Goal: Information Seeking & Learning: Understand process/instructions

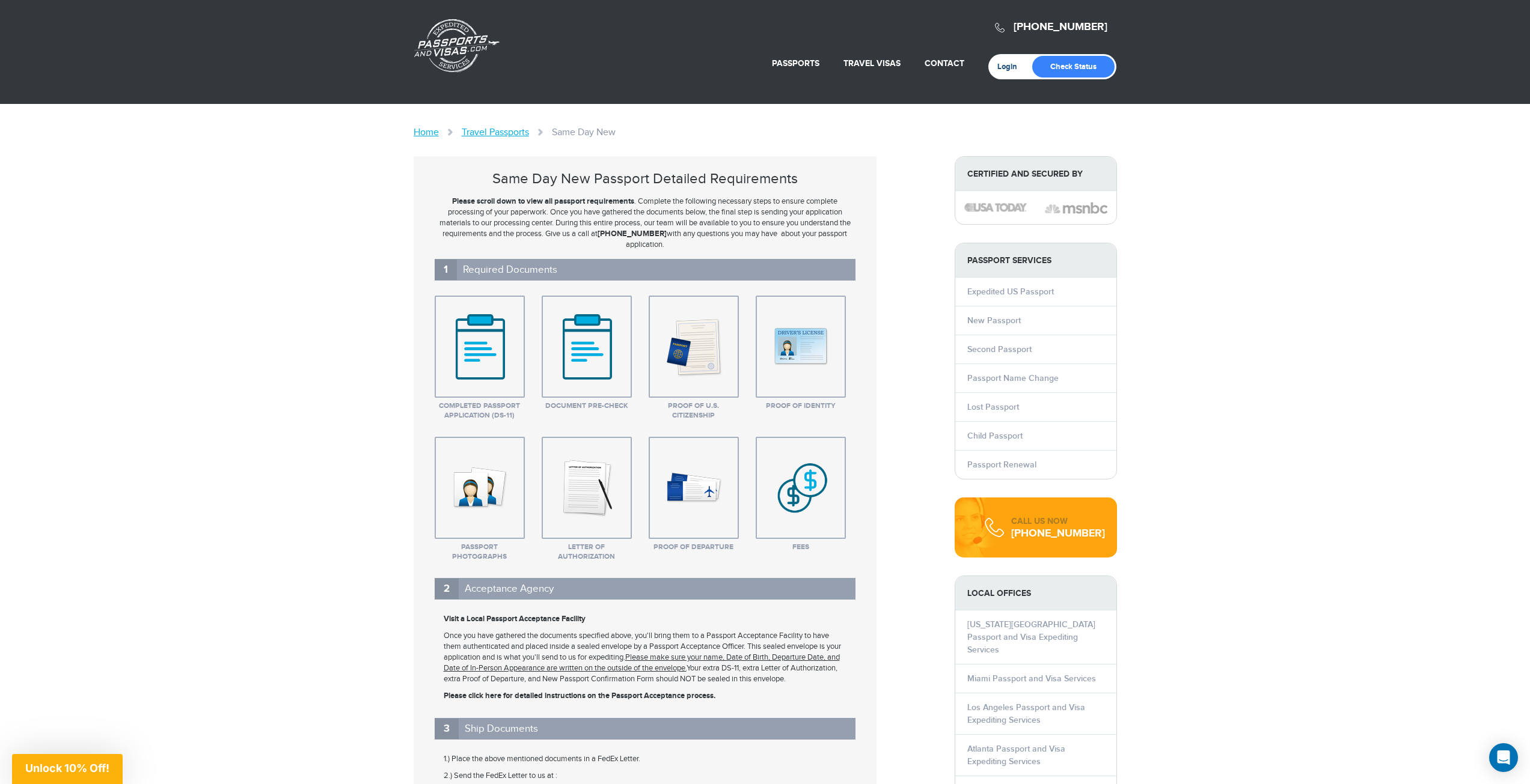
click at [1006, 68] on link "Login" at bounding box center [1011, 67] width 28 height 10
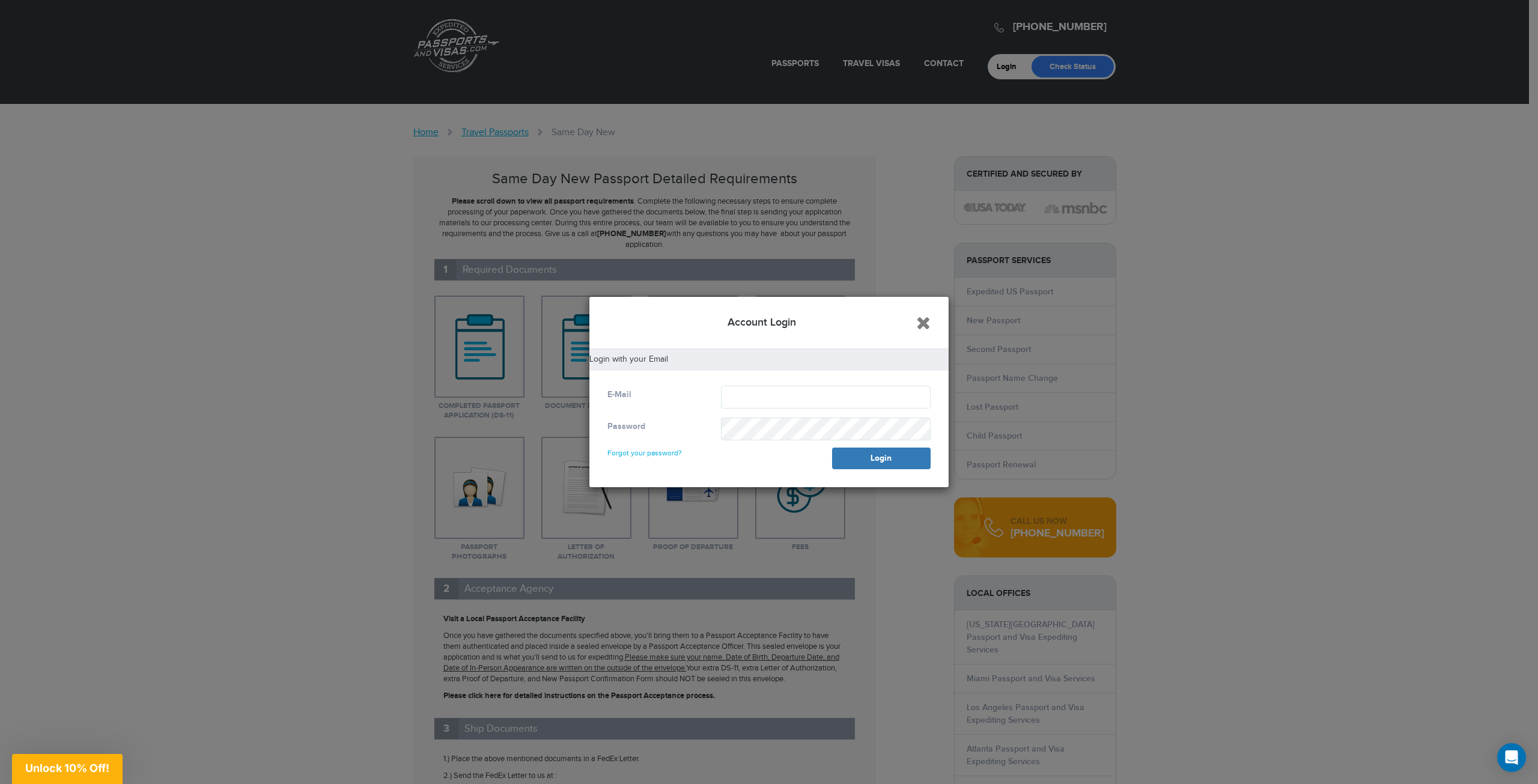
click at [921, 326] on icon "Close" at bounding box center [923, 323] width 15 height 18
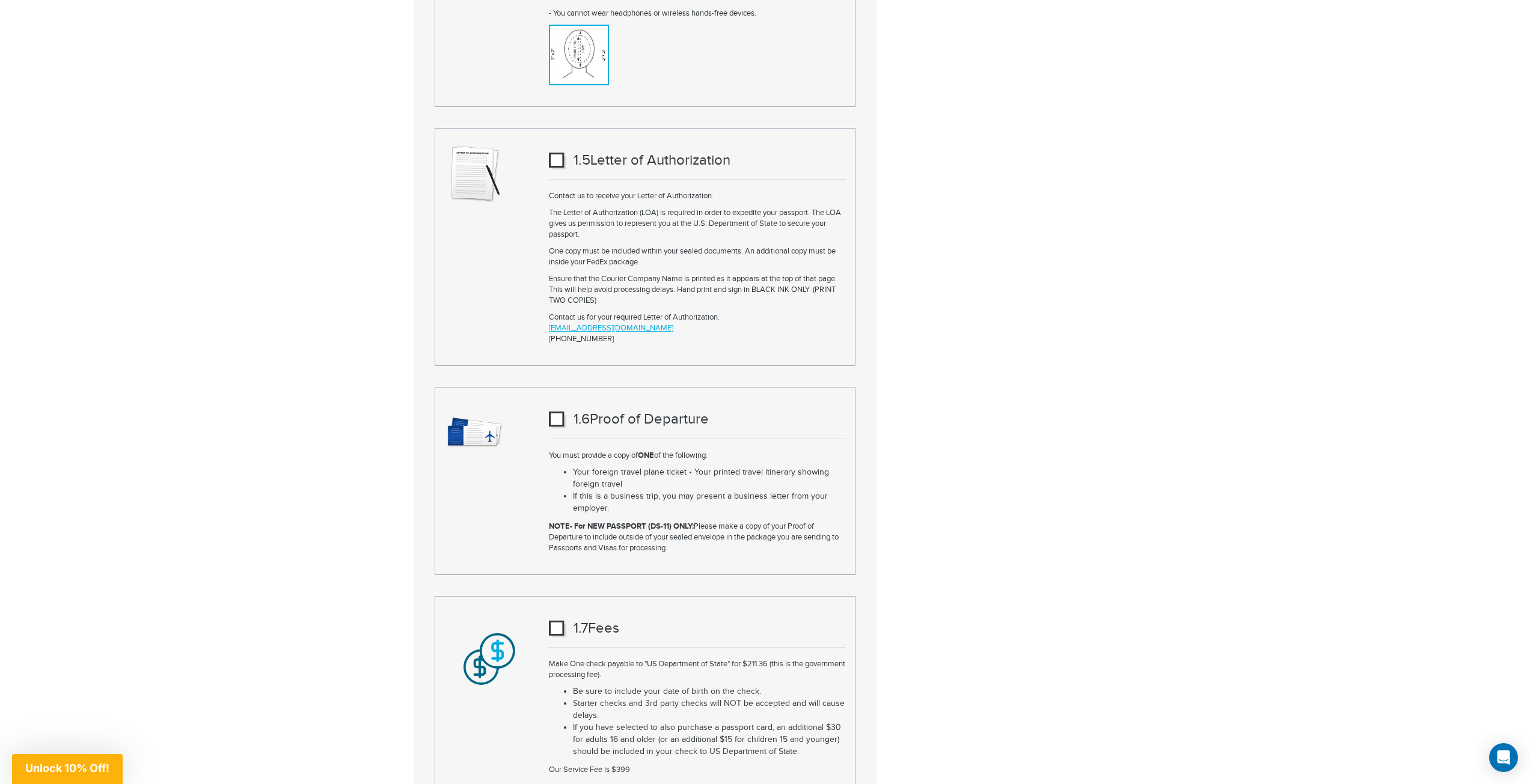
scroll to position [2523, 0]
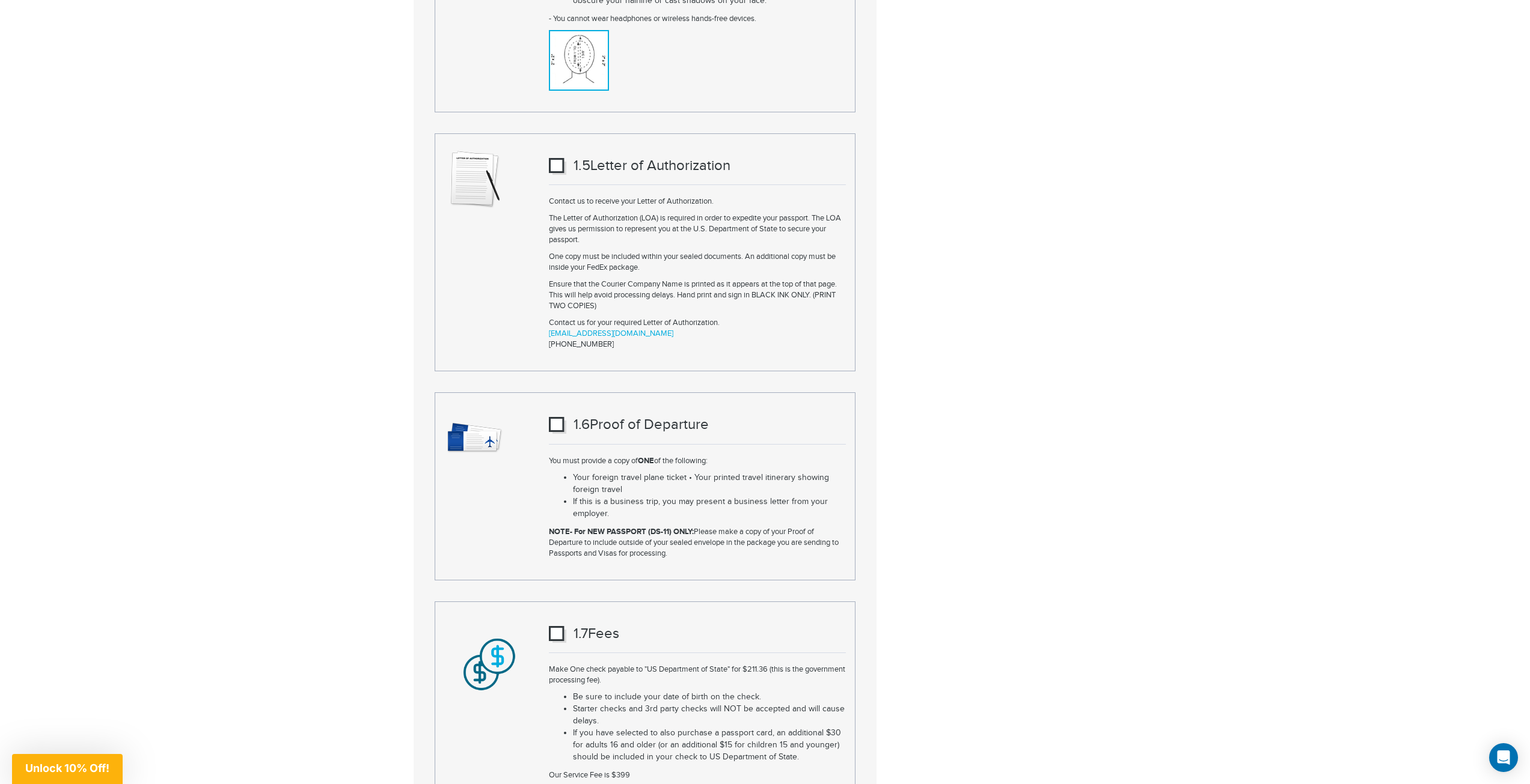
click at [640, 328] on link "[EMAIL_ADDRESS][DOMAIN_NAME]" at bounding box center [611, 333] width 124 height 10
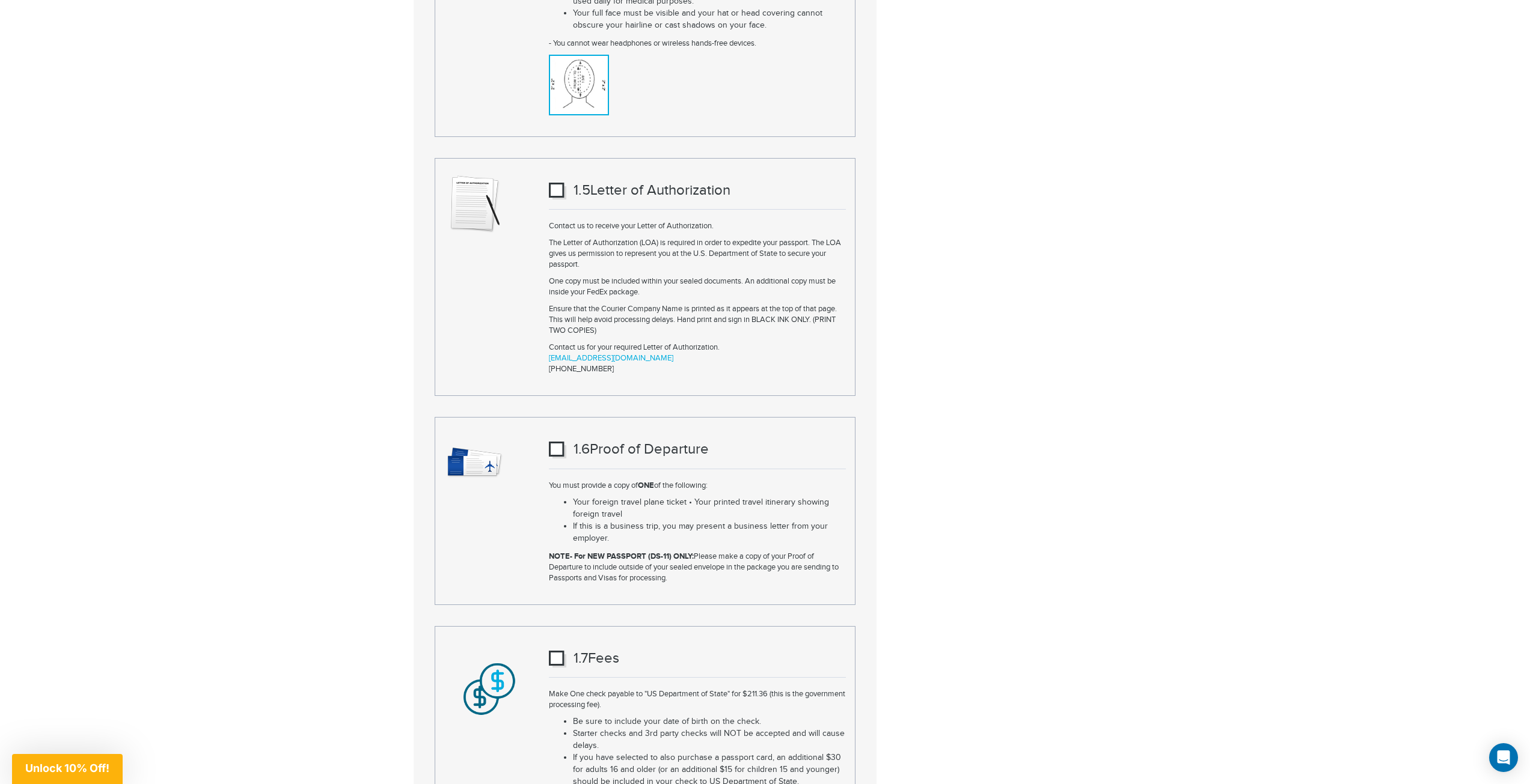
scroll to position [2463, 0]
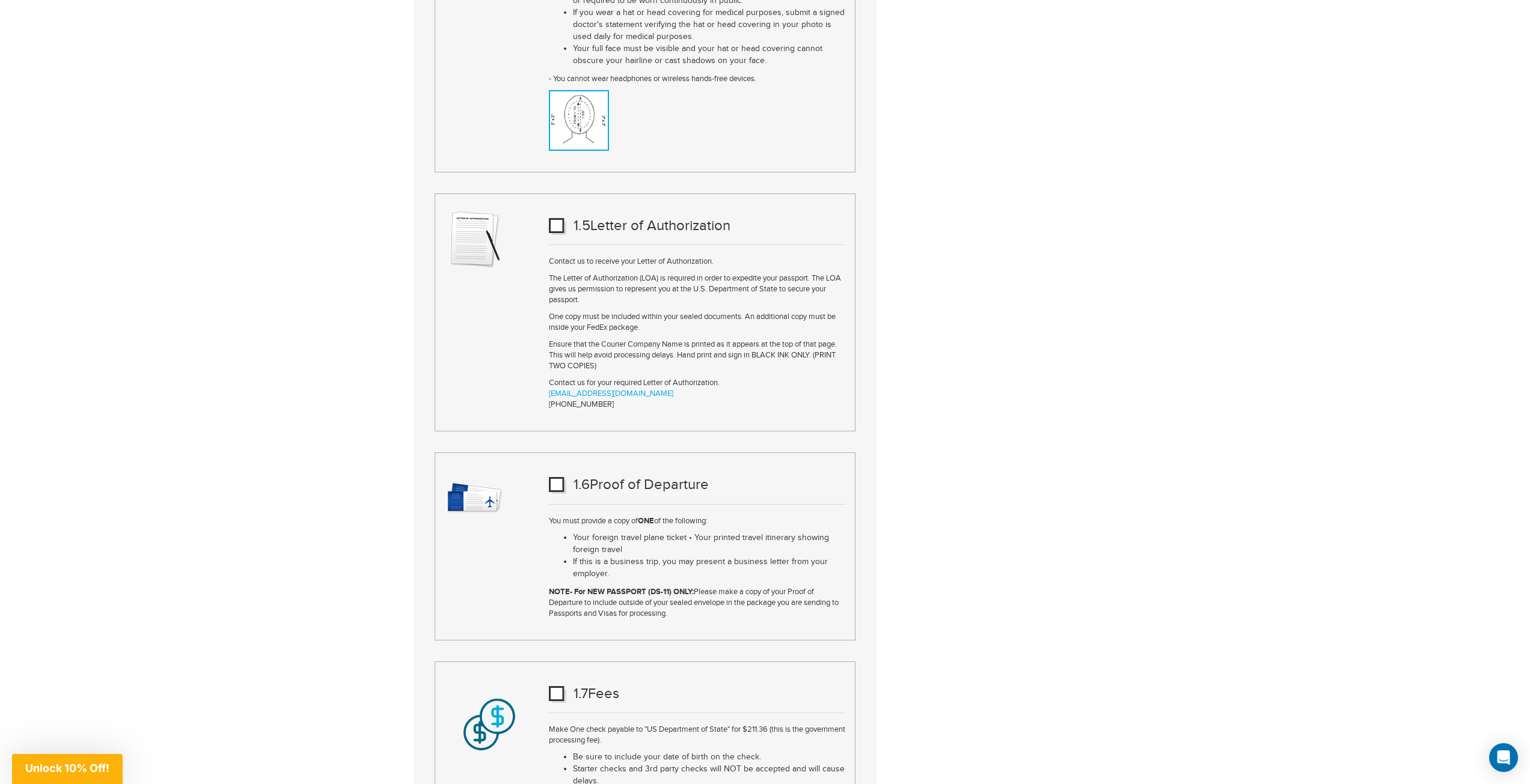
drag, startPoint x: 575, startPoint y: 322, endPoint x: 564, endPoint y: 380, distance: 59.0
click at [564, 389] on link "[EMAIL_ADDRESS][DOMAIN_NAME]" at bounding box center [611, 393] width 124 height 10
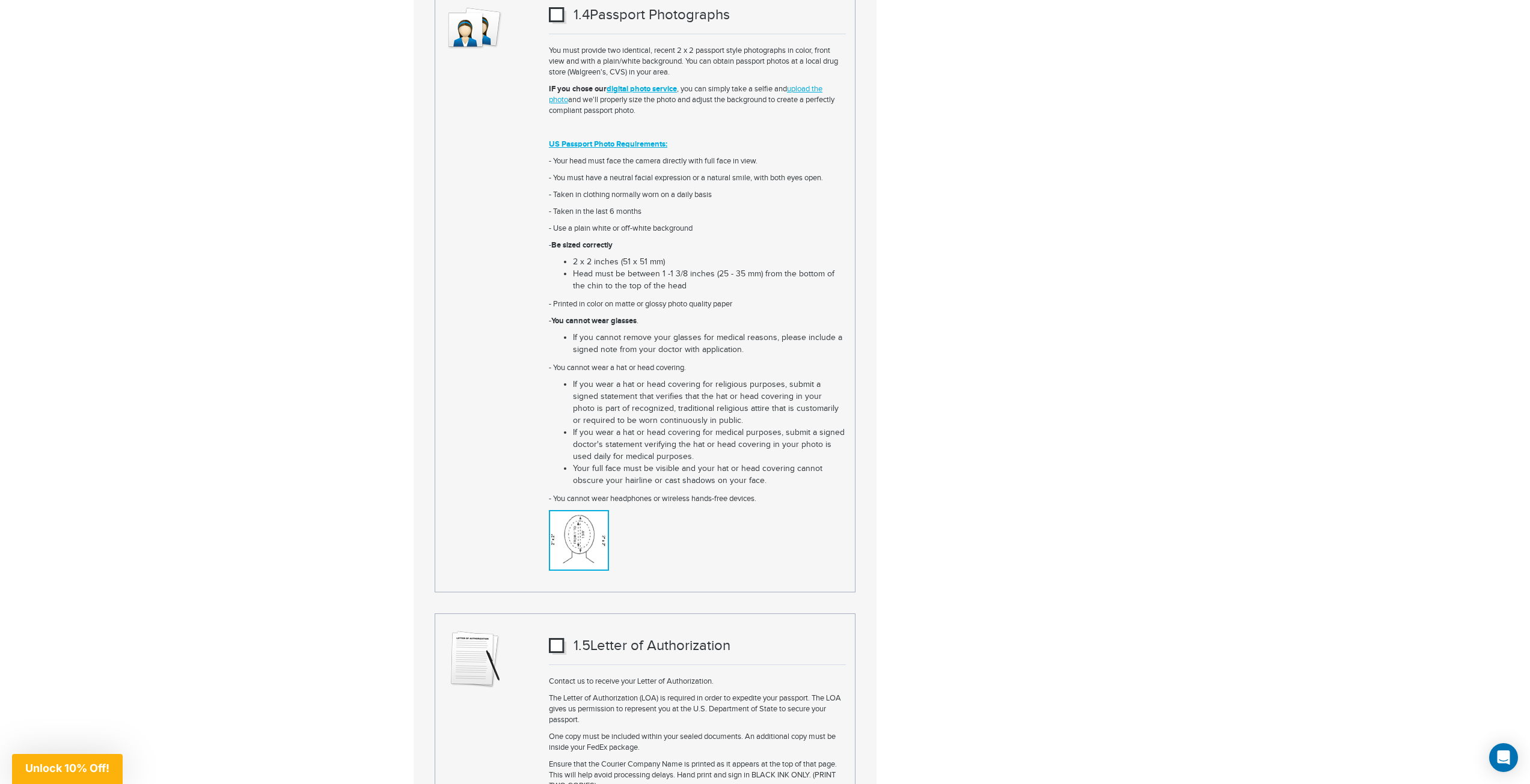
scroll to position [2042, 0]
click at [635, 85] on link "digital photo service" at bounding box center [642, 89] width 70 height 10
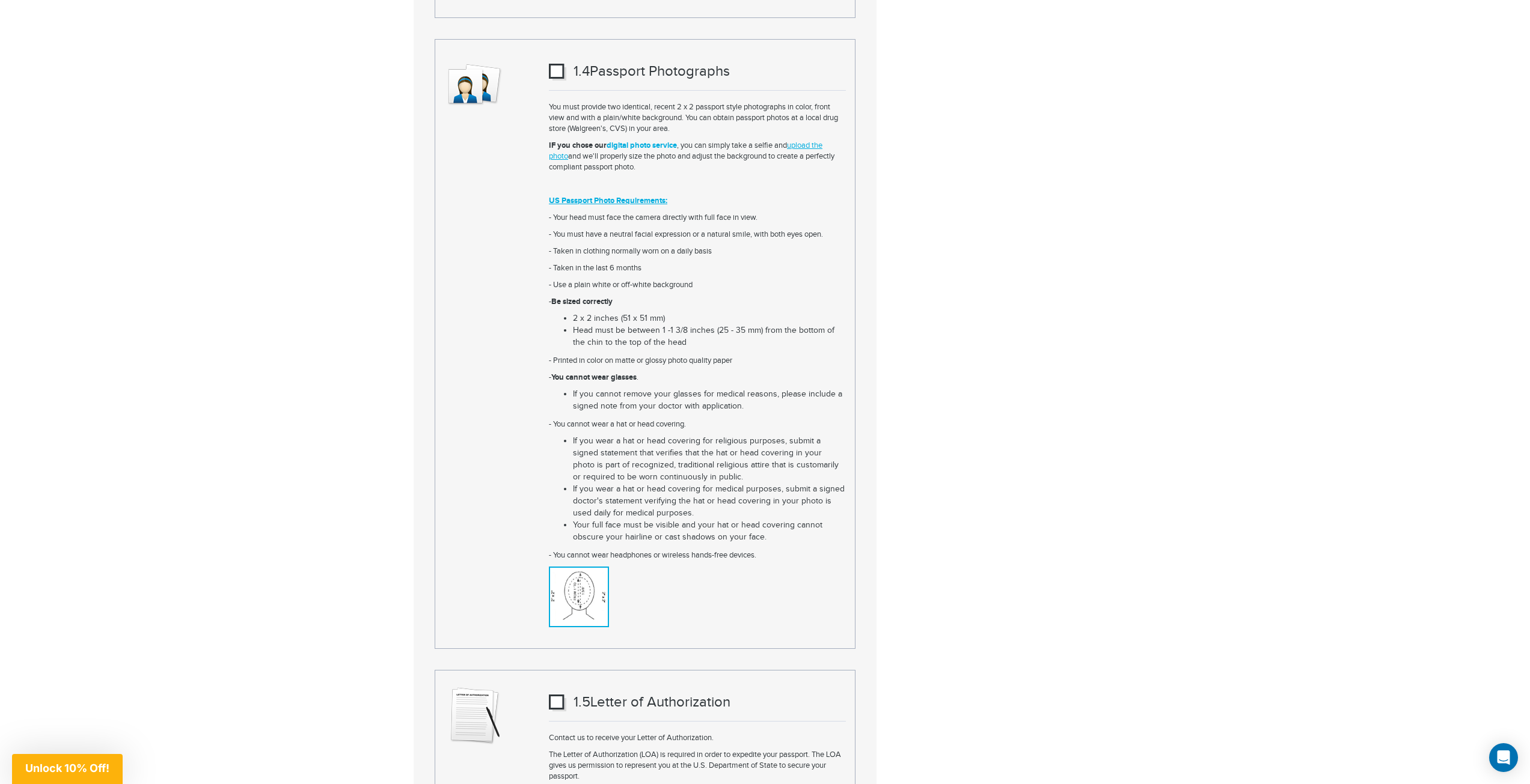
scroll to position [1982, 0]
click at [815, 145] on link "upload the photo" at bounding box center [685, 154] width 273 height 20
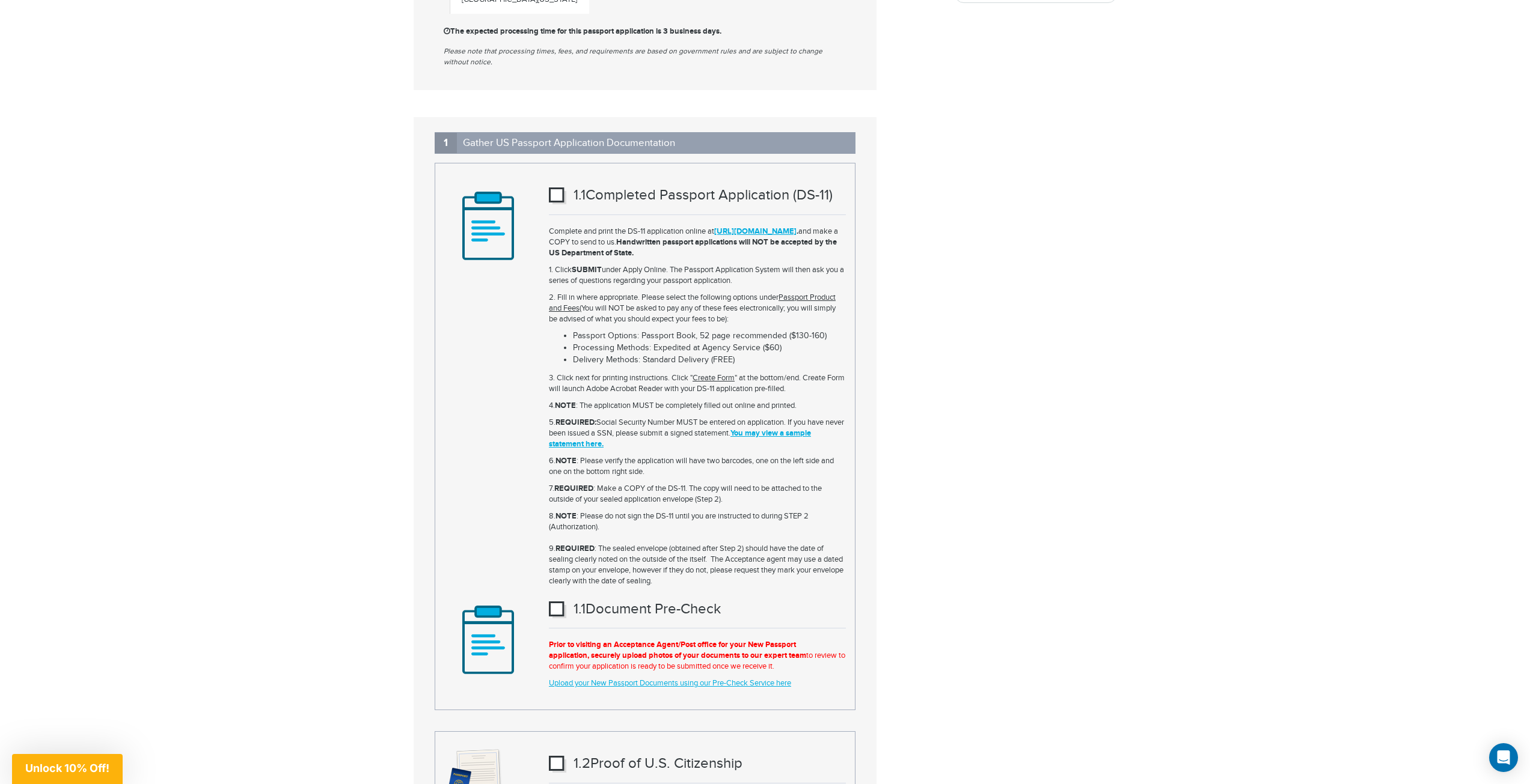
scroll to position [841, 0]
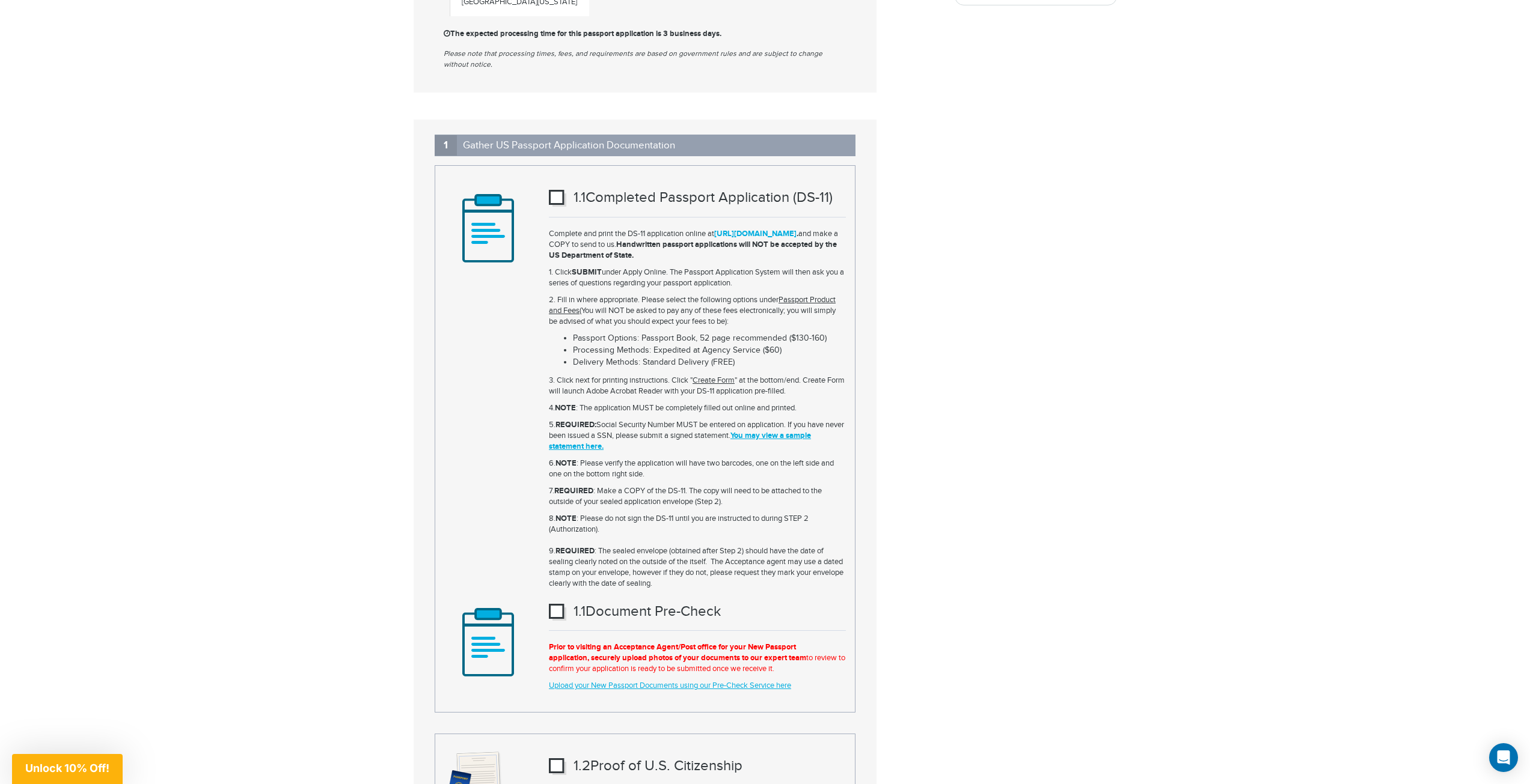
click at [774, 231] on link "[URL][DOMAIN_NAME]" at bounding box center [755, 234] width 83 height 10
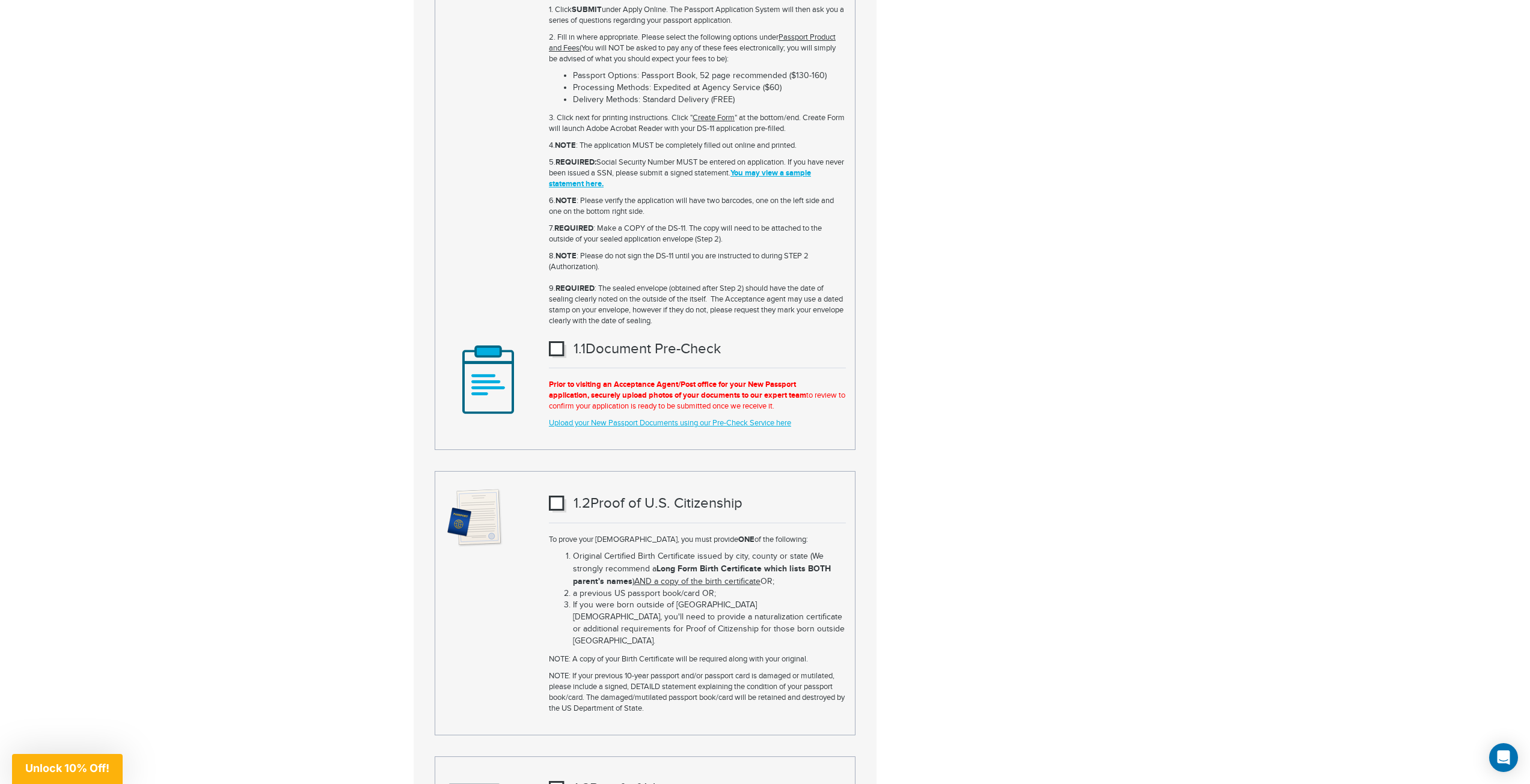
scroll to position [1142, 0]
